Goal: Information Seeking & Learning: Learn about a topic

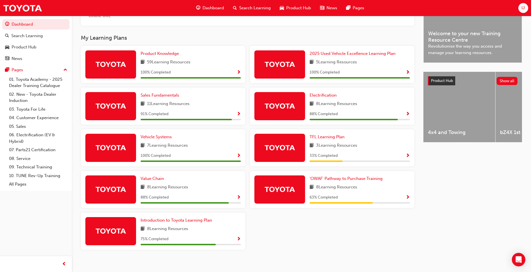
scroll to position [173, 0]
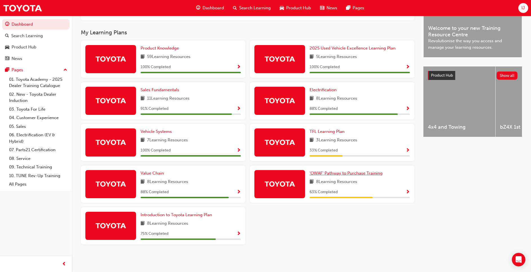
click at [337, 172] on span "'OWAF' Pathway to Purchase Training" at bounding box center [345, 173] width 73 height 5
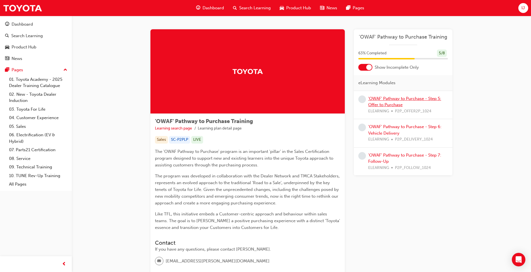
click at [391, 98] on link "'OWAF' Pathway to Purchase - Step 5: Offer to Purchase" at bounding box center [404, 102] width 73 height 12
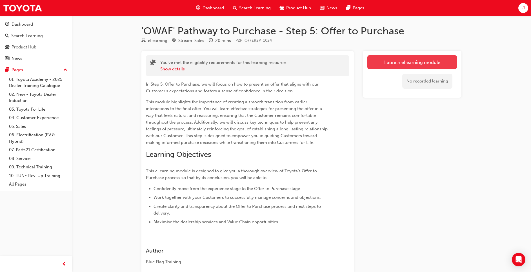
click at [394, 68] on link "Launch eLearning module" at bounding box center [411, 62] width 89 height 14
